Goal: Task Accomplishment & Management: Use online tool/utility

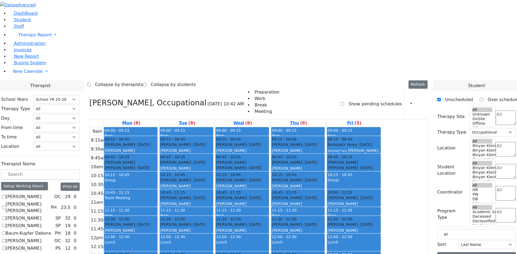
select select "212"
select select "1"
click at [408, 100] on button "button" at bounding box center [409, 104] width 6 height 9
click at [389, 80] on div "Collapse by therapists Collapse by students Refresh Setup Working Hours Print S…" at bounding box center [258, 84] width 342 height 9
click at [41, 215] on label "[PERSON_NAME]" at bounding box center [24, 218] width 36 height 6
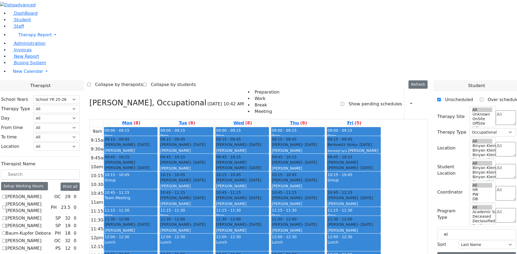
click at [6, 217] on input "[PERSON_NAME]" at bounding box center [3, 218] width 3 height 3
checkbox input "true"
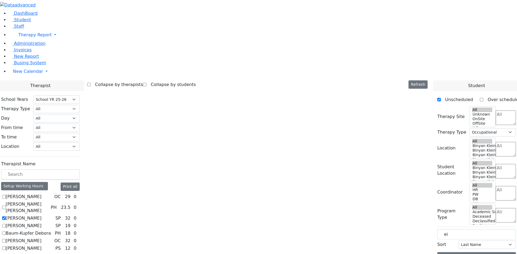
select select
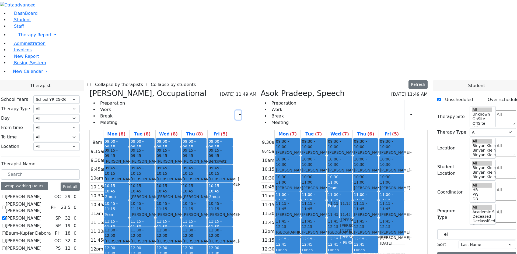
click at [241, 111] on button "button" at bounding box center [238, 115] width 6 height 9
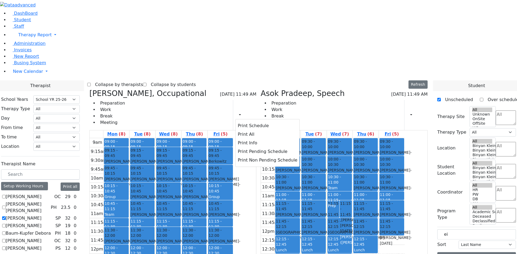
click at [253, 89] on div "[PERSON_NAME], Occupational [DATE] 11:49 AM Preparation Work Break Meeting Prin…" at bounding box center [172, 109] width 167 height 41
